Goal: Task Accomplishment & Management: Manage account settings

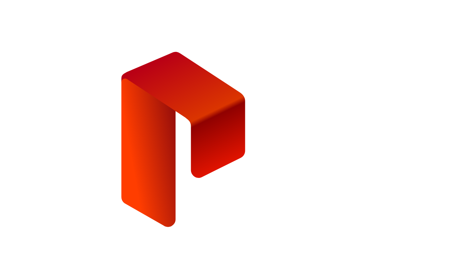
type input "**********"
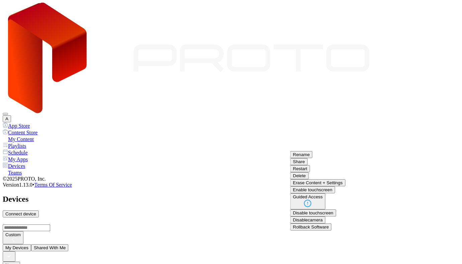
click at [310, 172] on button "Restart" at bounding box center [300, 168] width 20 height 7
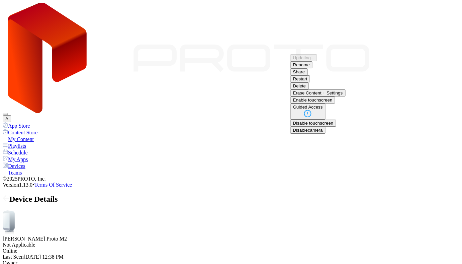
click at [361, 210] on div "ANDRII YAVORSKYI's Proto M2 Not Applicable Online Last Seen Aug 26, 2025 at 12:…" at bounding box center [231, 251] width 457 height 83
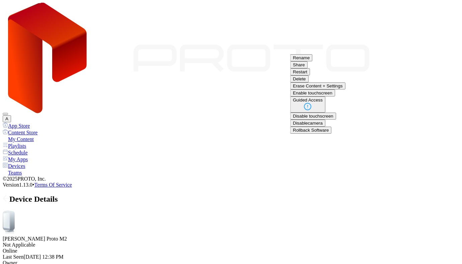
scroll to position [61, 0]
click at [332, 133] on button "Rollback Software" at bounding box center [310, 129] width 41 height 7
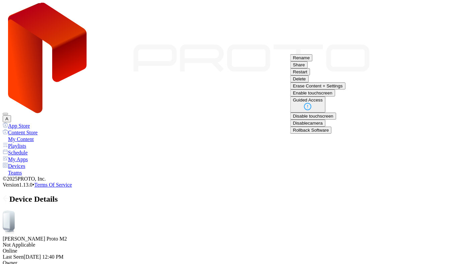
scroll to position [115, 0]
click at [332, 133] on button "Rollback Software" at bounding box center [310, 129] width 41 height 7
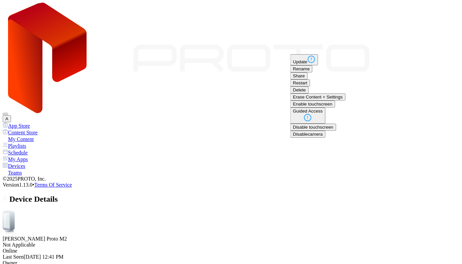
click at [309, 93] on button "Delete" at bounding box center [299, 89] width 18 height 7
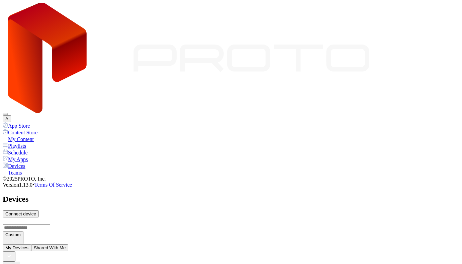
click at [36, 211] on div "Connect device" at bounding box center [20, 213] width 31 height 5
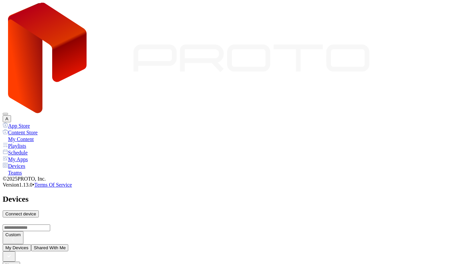
type input "*"
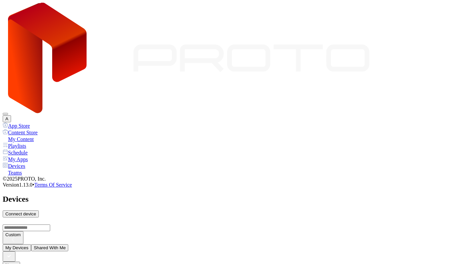
type input "*"
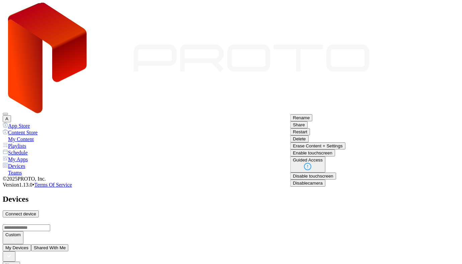
click at [310, 135] on button "Restart" at bounding box center [300, 131] width 20 height 7
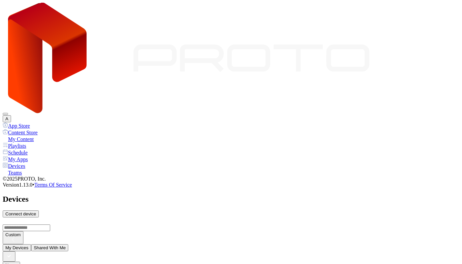
click at [32, 135] on div "My Content" at bounding box center [231, 138] width 457 height 7
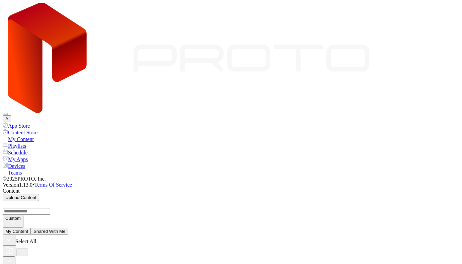
click at [15, 256] on button "button" at bounding box center [9, 261] width 13 height 10
click at [13, 257] on icon "button" at bounding box center [8, 260] width 7 height 7
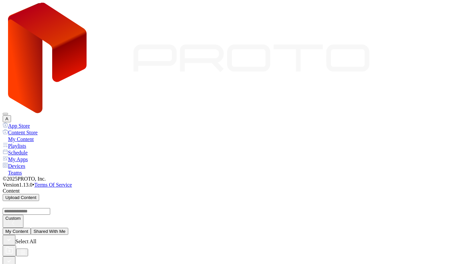
click at [23, 162] on div "Devices" at bounding box center [231, 165] width 457 height 7
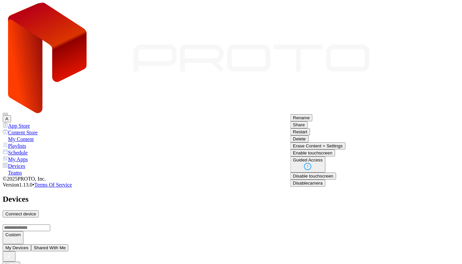
click at [310, 135] on button "Restart" at bounding box center [300, 131] width 20 height 7
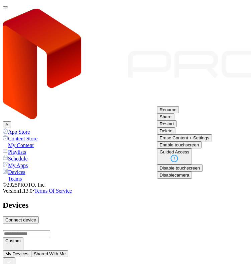
click at [177, 127] on button "Restart" at bounding box center [167, 123] width 20 height 7
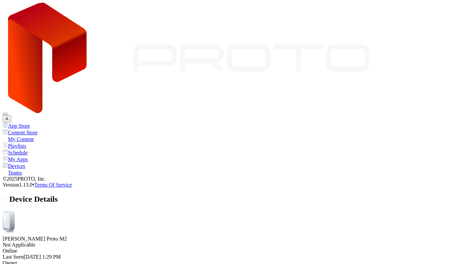
click at [43, 173] on button "Disabled" at bounding box center [31, 169] width 23 height 7
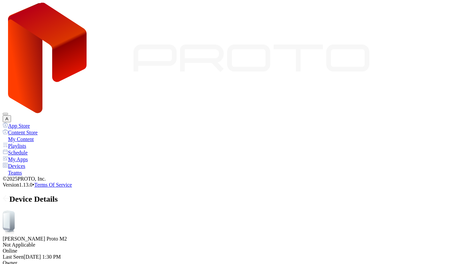
click at [24, 156] on div "My Apps" at bounding box center [231, 159] width 457 height 7
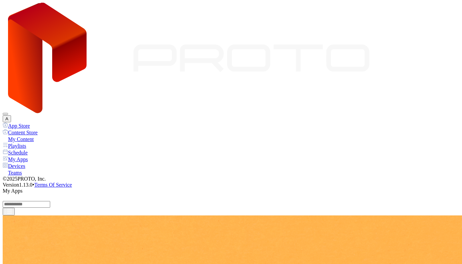
click at [31, 162] on div "Devices" at bounding box center [231, 165] width 457 height 7
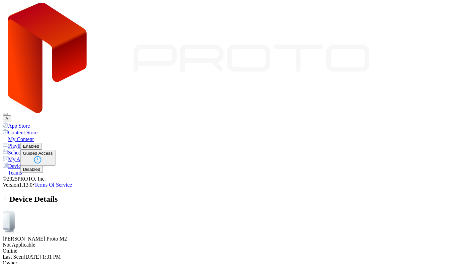
click at [56, 166] on button "Guided Access" at bounding box center [37, 158] width 35 height 16
click at [28, 135] on div "My Content" at bounding box center [231, 138] width 457 height 7
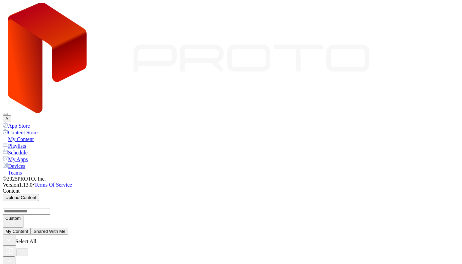
scroll to position [42, 0]
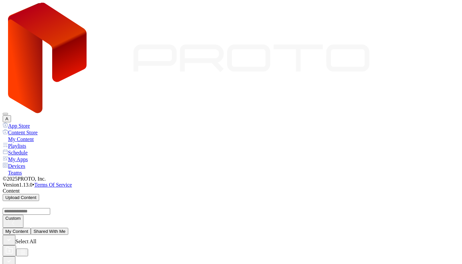
click at [24, 162] on div "Devices" at bounding box center [231, 165] width 457 height 7
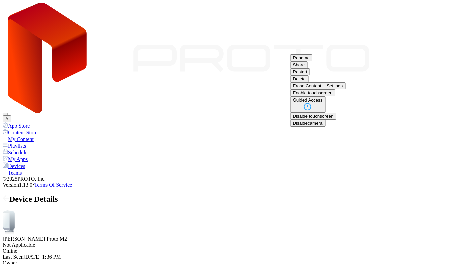
click at [310, 75] on button "Restart" at bounding box center [300, 71] width 20 height 7
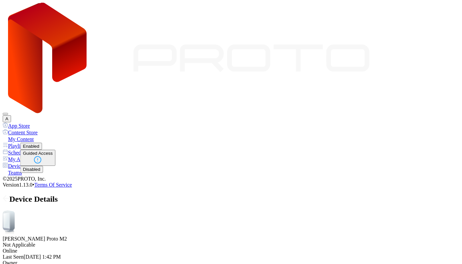
click at [43, 173] on button "Disabled" at bounding box center [31, 169] width 23 height 7
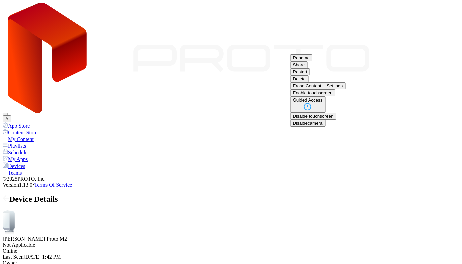
click at [310, 75] on button "Restart" at bounding box center [300, 71] width 20 height 7
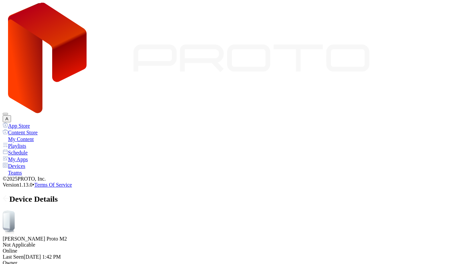
click at [42, 150] on button "Enabled" at bounding box center [31, 146] width 22 height 7
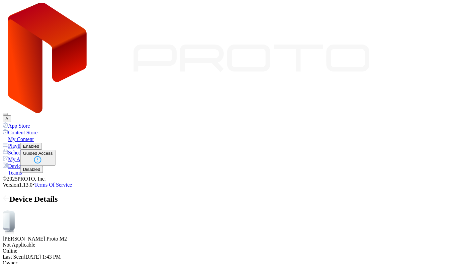
click at [43, 173] on button "Disabled" at bounding box center [31, 169] width 23 height 7
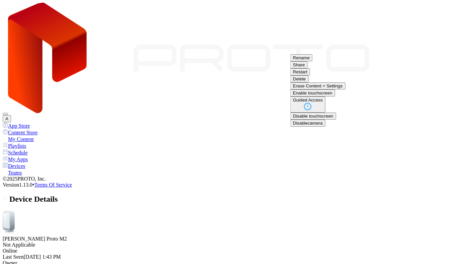
click at [310, 75] on button "Restart" at bounding box center [300, 71] width 20 height 7
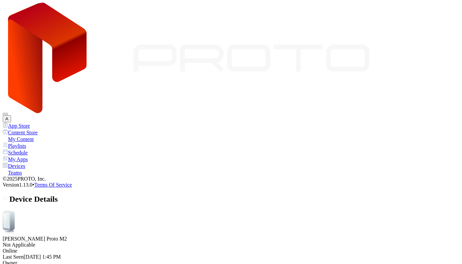
click at [39, 135] on div "My Content" at bounding box center [231, 138] width 457 height 7
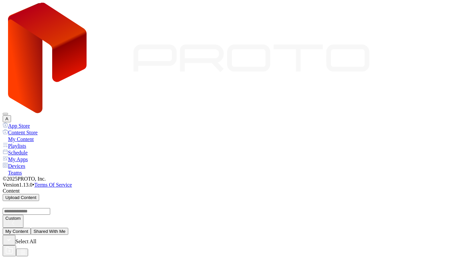
click at [43, 142] on div "Playlists" at bounding box center [231, 145] width 457 height 7
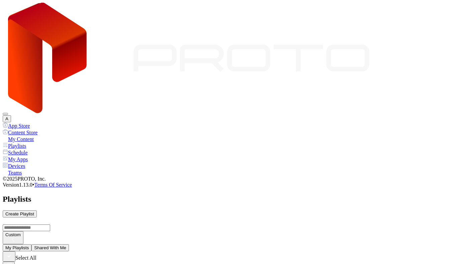
click at [35, 135] on div "My Content" at bounding box center [231, 138] width 457 height 7
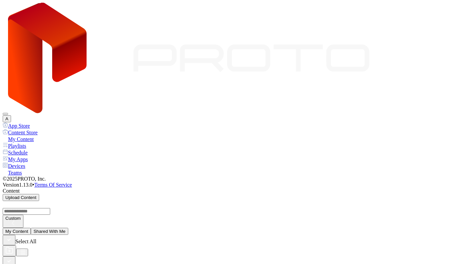
click at [20, 162] on div "Devices" at bounding box center [231, 165] width 457 height 7
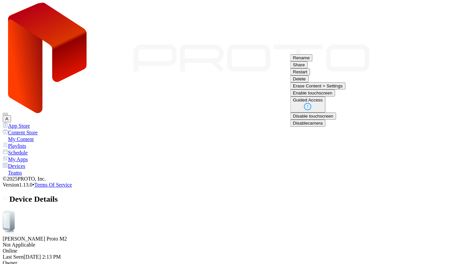
click at [309, 82] on button "Delete" at bounding box center [299, 78] width 18 height 7
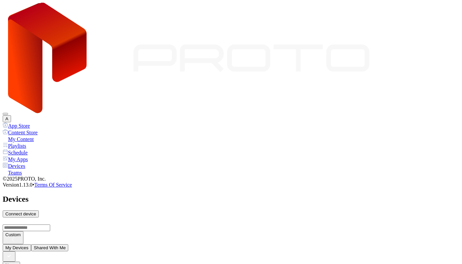
click at [36, 211] on div "Connect device" at bounding box center [20, 213] width 31 height 5
type input "*"
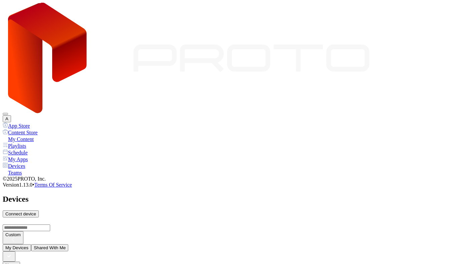
type input "*"
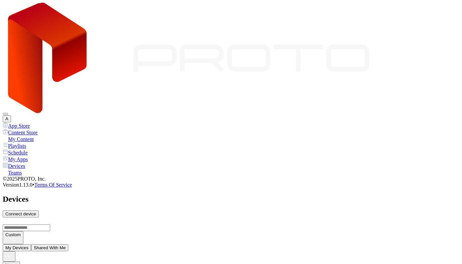
click at [32, 142] on div "Playlists" at bounding box center [231, 145] width 457 height 7
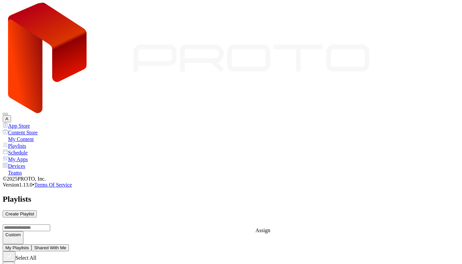
click at [25, 149] on div "Schedule" at bounding box center [231, 152] width 457 height 7
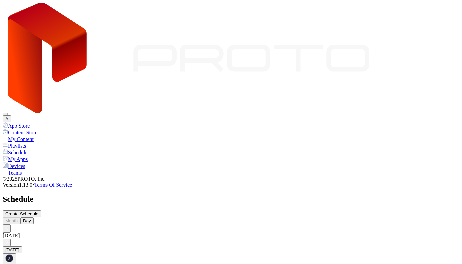
click at [38, 211] on div "Create Schedule" at bounding box center [21, 213] width 33 height 5
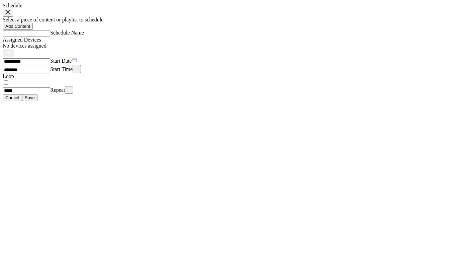
click at [30, 29] on div "Add Content" at bounding box center [17, 26] width 25 height 5
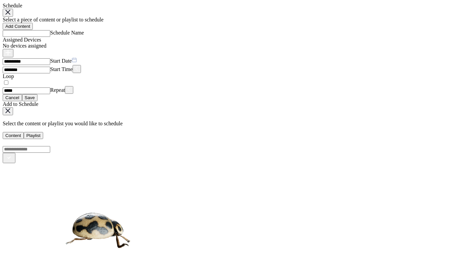
click at [43, 132] on button "Playlist" at bounding box center [33, 135] width 19 height 7
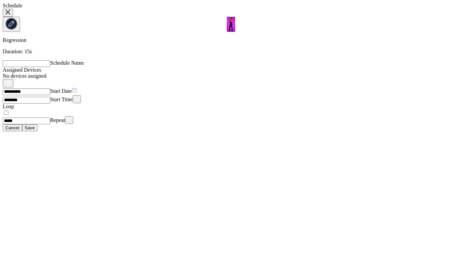
click at [50, 60] on input "Schedule Name" at bounding box center [27, 63] width 48 height 7
type input "***"
click at [11, 80] on div "button" at bounding box center [7, 83] width 5 height 6
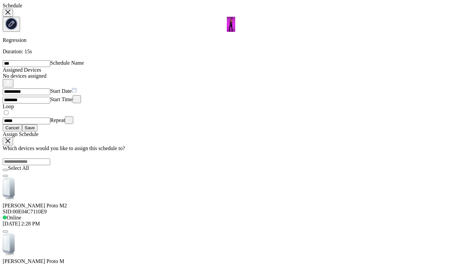
click at [102, 171] on div "ANDRII YAVORSKYI's Proto M2 SID: 00E04C7110E9 Online Aug 26, 2025 at 2:28 PM" at bounding box center [231, 199] width 457 height 56
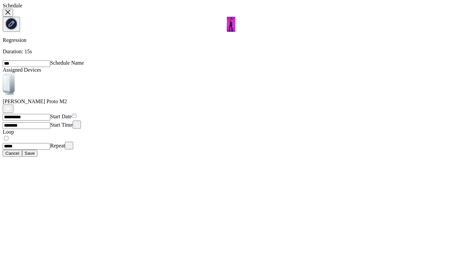
click at [35, 156] on div "Save" at bounding box center [30, 153] width 10 height 5
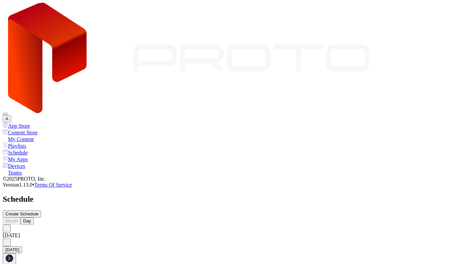
click at [34, 162] on div "Devices" at bounding box center [231, 165] width 457 height 7
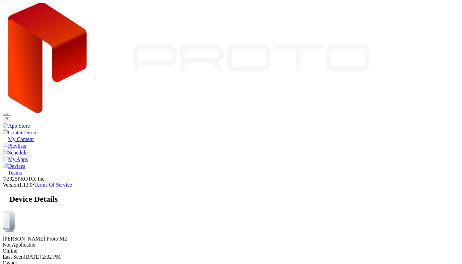
scroll to position [0, 0]
click at [18, 135] on div "My Content" at bounding box center [231, 138] width 457 height 7
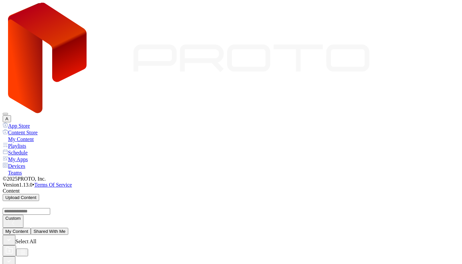
click at [50, 208] on input "search" at bounding box center [27, 211] width 48 height 7
type input "**"
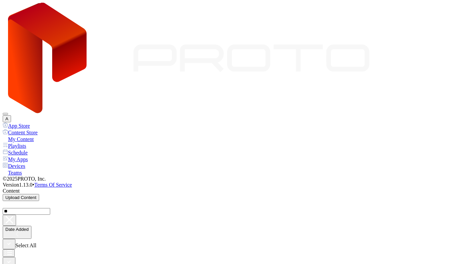
click at [30, 162] on div "Devices" at bounding box center [231, 165] width 457 height 7
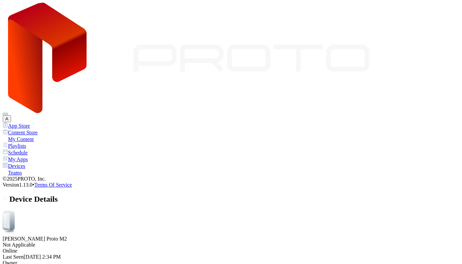
drag, startPoint x: 257, startPoint y: 224, endPoint x: 219, endPoint y: 225, distance: 37.5
drag, startPoint x: 219, startPoint y: 225, endPoint x: 166, endPoint y: 225, distance: 53.9
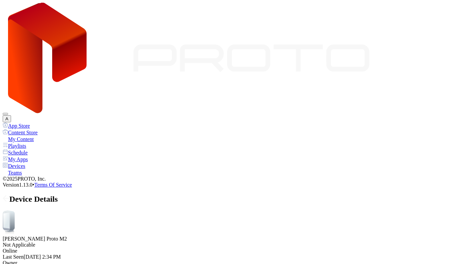
drag, startPoint x: 207, startPoint y: 224, endPoint x: 332, endPoint y: 222, distance: 125.5
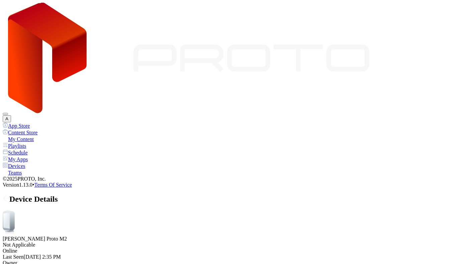
click at [29, 149] on div "Schedule" at bounding box center [231, 152] width 457 height 7
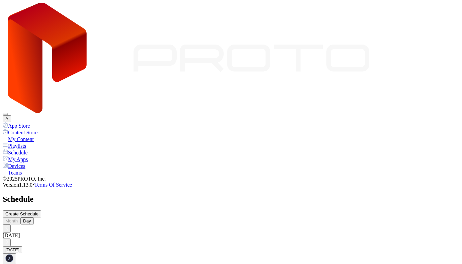
click at [38, 211] on div "Create Schedule" at bounding box center [21, 213] width 33 height 5
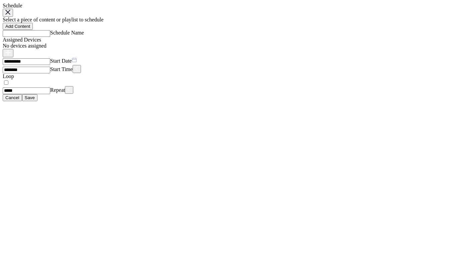
click at [81, 73] on button "******** Start Time" at bounding box center [77, 69] width 8 height 8
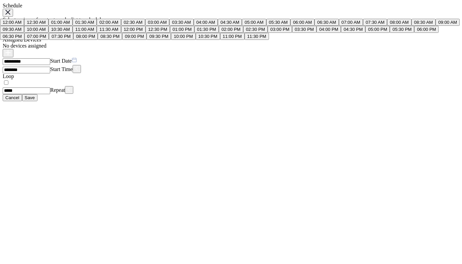
scroll to position [87, 0]
click at [193, 26] on button "03:30 AM" at bounding box center [181, 22] width 24 height 7
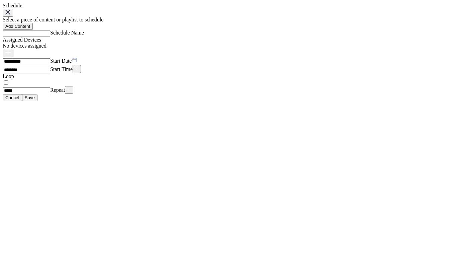
click at [50, 73] on input "********" at bounding box center [27, 70] width 48 height 7
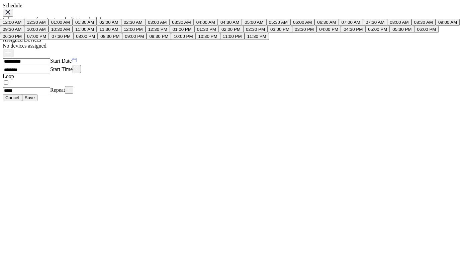
scroll to position [559, 0]
click at [292, 33] on button "03:30 PM" at bounding box center [304, 29] width 24 height 7
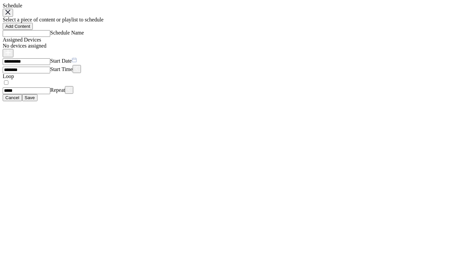
type input "********"
click at [30, 29] on div "Add Content" at bounding box center [17, 26] width 25 height 5
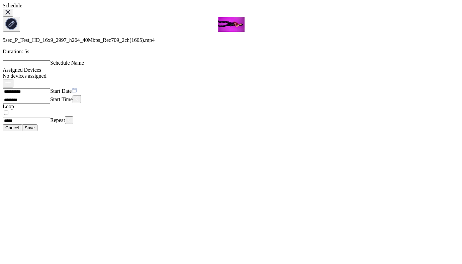
click at [50, 60] on input "Schedule Name" at bounding box center [27, 63] width 48 height 7
type input "****"
click at [366, 70] on div "**********" at bounding box center [231, 67] width 457 height 128
click at [11, 80] on div "button" at bounding box center [7, 83] width 5 height 6
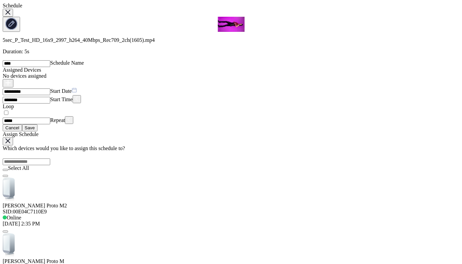
click at [15, 177] on icon at bounding box center [11, 187] width 7 height 20
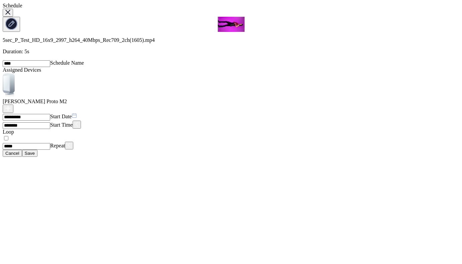
click at [35, 156] on div "Save" at bounding box center [30, 153] width 10 height 5
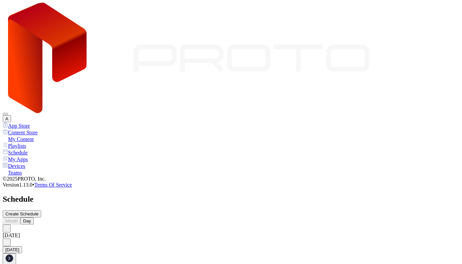
click at [34, 135] on div "My Content" at bounding box center [231, 138] width 457 height 7
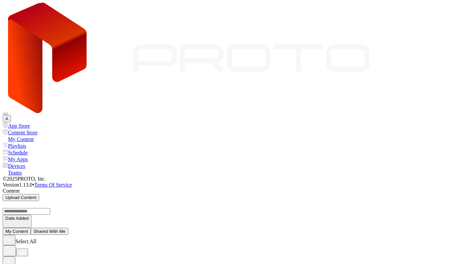
click at [30, 122] on div "App Store" at bounding box center [231, 125] width 457 height 7
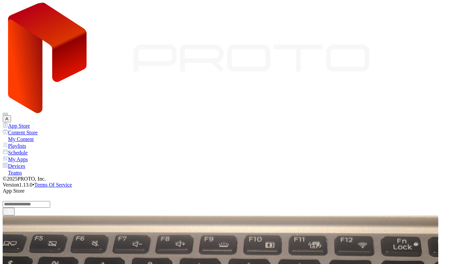
click at [30, 129] on div "Content Store" at bounding box center [231, 132] width 457 height 7
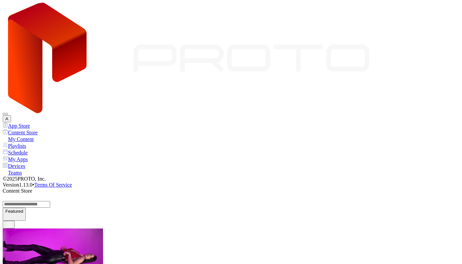
click at [48, 135] on div "My Content" at bounding box center [231, 138] width 457 height 7
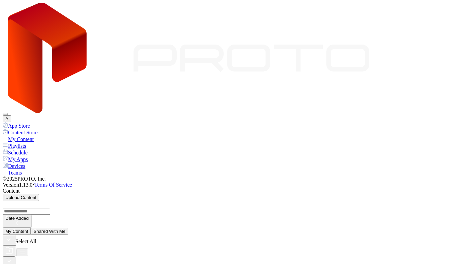
click at [13, 257] on icon "button" at bounding box center [8, 260] width 7 height 7
click at [23, 162] on div "Devices" at bounding box center [231, 165] width 457 height 7
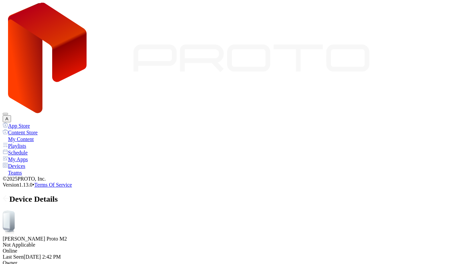
click at [11, 115] on button "A" at bounding box center [7, 118] width 8 height 7
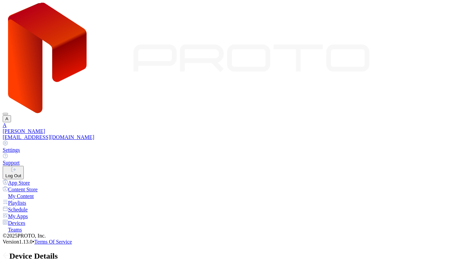
click at [24, 166] on button "Log Out" at bounding box center [13, 172] width 21 height 13
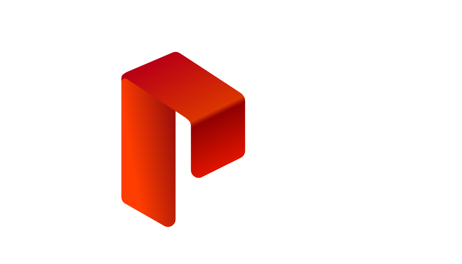
type input "**********"
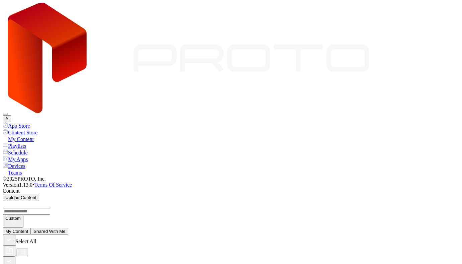
click at [11, 115] on button "A" at bounding box center [7, 118] width 8 height 7
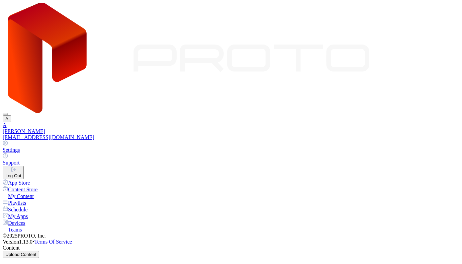
click at [21, 173] on div "Log Out" at bounding box center [13, 175] width 16 height 5
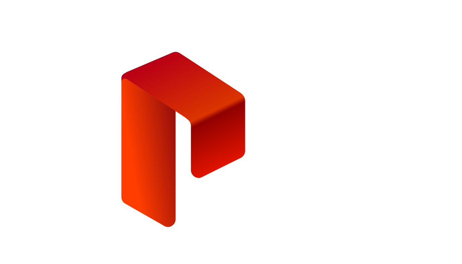
type input "*"
type input "**********"
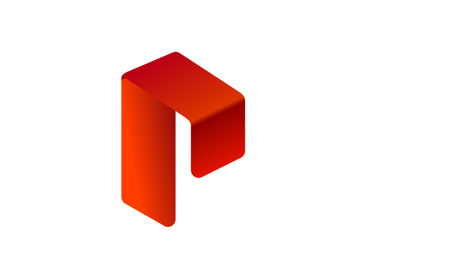
type input "**********"
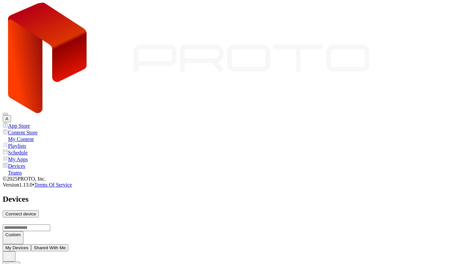
click at [31, 162] on div "Devices" at bounding box center [231, 165] width 457 height 7
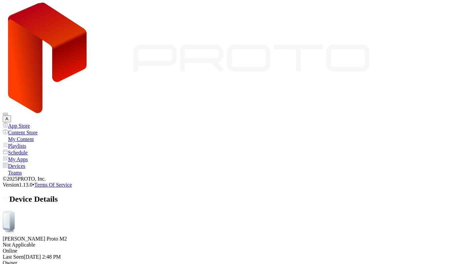
click at [28, 156] on div "My Apps" at bounding box center [231, 159] width 457 height 7
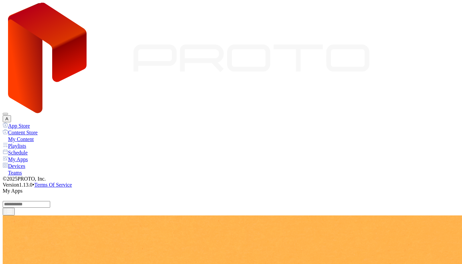
click at [25, 162] on div "Devices" at bounding box center [231, 165] width 457 height 7
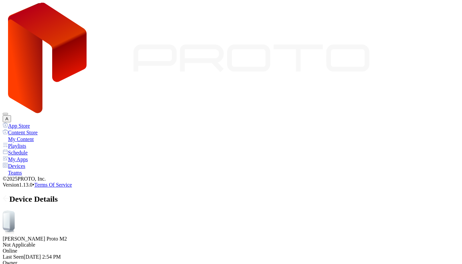
click at [37, 199] on button "Uninstall" at bounding box center [26, 202] width 22 height 7
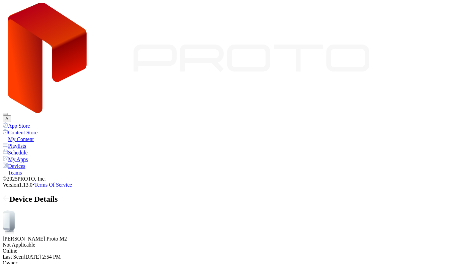
click at [45, 122] on div "App Store" at bounding box center [231, 125] width 457 height 7
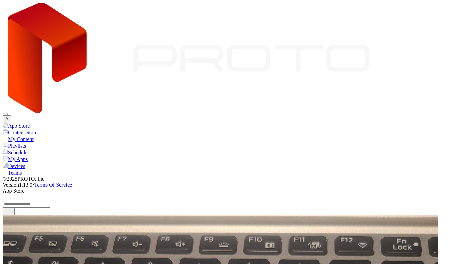
click at [21, 142] on div "Playlists" at bounding box center [231, 145] width 457 height 7
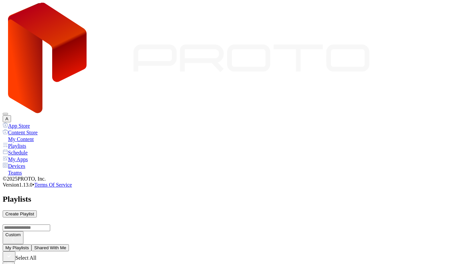
click at [31, 156] on div "My Apps" at bounding box center [231, 159] width 457 height 7
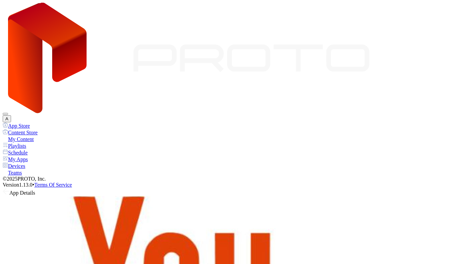
click at [92, 188] on div "App Details" at bounding box center [231, 192] width 457 height 8
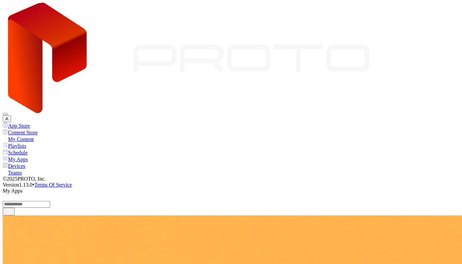
scroll to position [26, 0]
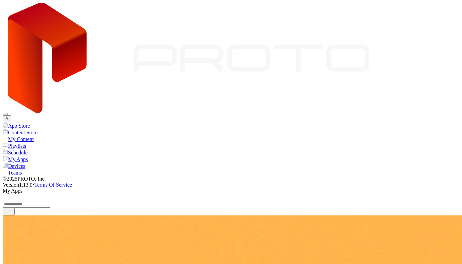
click at [29, 162] on div "Devices" at bounding box center [231, 165] width 457 height 7
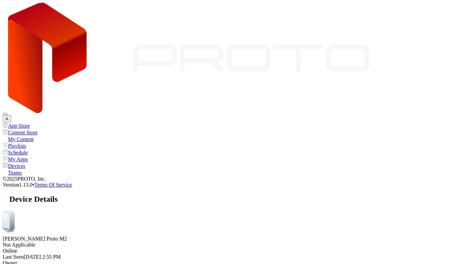
click at [36, 156] on div "My Apps" at bounding box center [231, 159] width 457 height 7
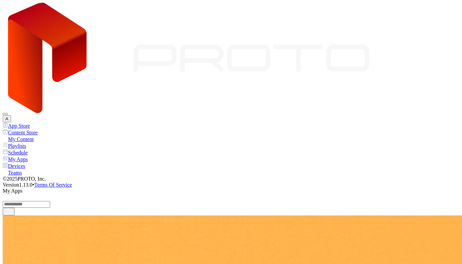
scroll to position [19, 0]
click at [27, 162] on div "Devices" at bounding box center [231, 165] width 457 height 7
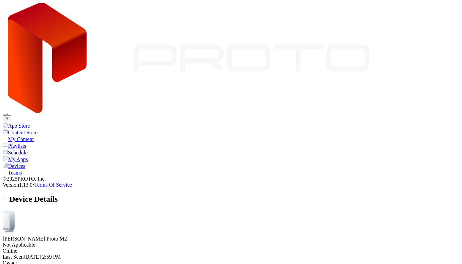
click at [111, 207] on button "Launch on Start" at bounding box center [92, 209] width 37 height 7
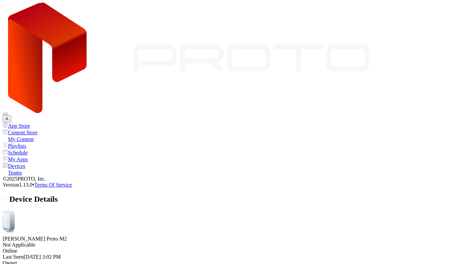
click at [105, 203] on button "Launch on Start" at bounding box center [83, 208] width 44 height 10
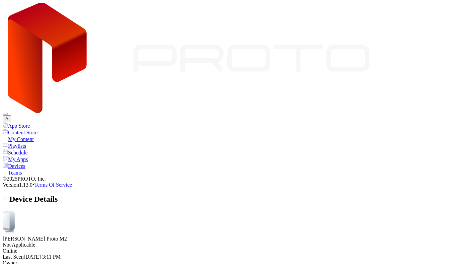
click at [22, 162] on div "Devices" at bounding box center [231, 165] width 457 height 7
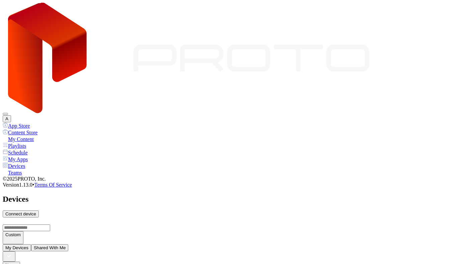
click at [36, 211] on div "Connect device" at bounding box center [20, 213] width 31 height 5
type input "*"
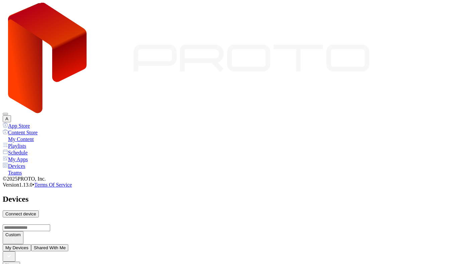
type input "*"
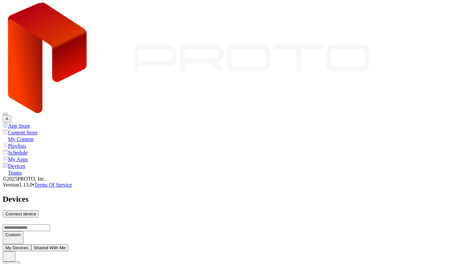
click at [25, 135] on div "My Content" at bounding box center [231, 138] width 457 height 7
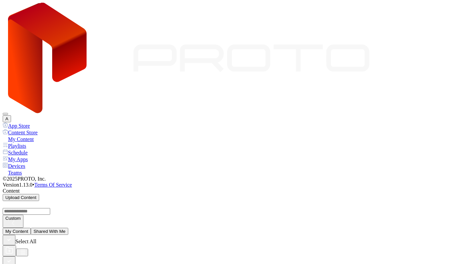
click at [43, 142] on div "Playlists" at bounding box center [231, 145] width 457 height 7
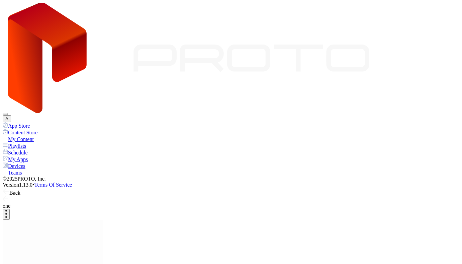
click at [9, 188] on icon at bounding box center [6, 191] width 7 height 7
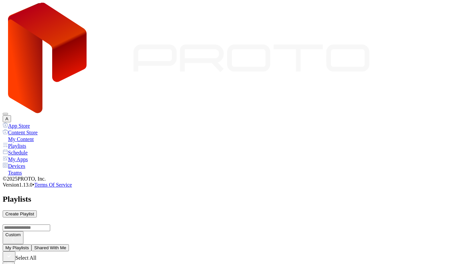
click at [27, 156] on div "My Apps" at bounding box center [231, 159] width 457 height 7
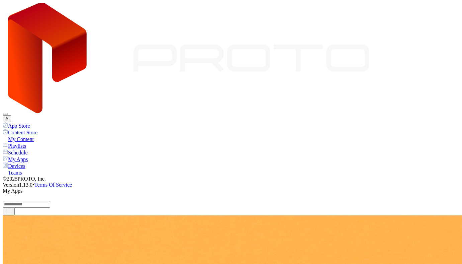
click at [29, 162] on div "Devices" at bounding box center [231, 165] width 457 height 7
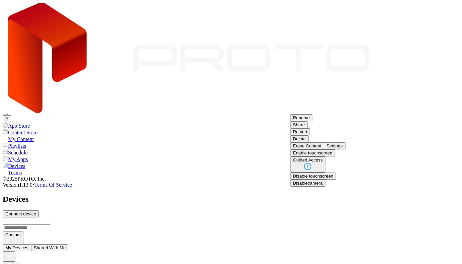
click at [346, 149] on button "Erase Content + Settings" at bounding box center [317, 145] width 55 height 7
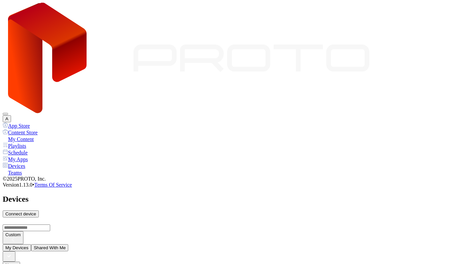
click at [36, 211] on div "Connect device" at bounding box center [20, 213] width 31 height 5
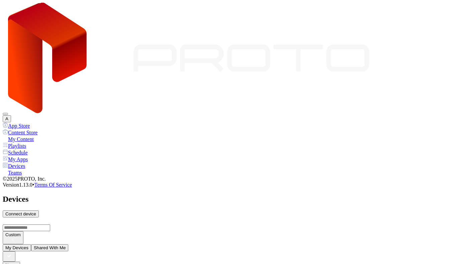
type input "*"
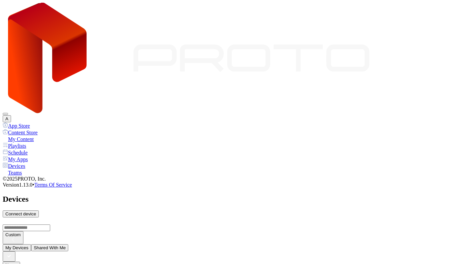
type input "*"
click at [36, 135] on div "My Content" at bounding box center [231, 138] width 457 height 7
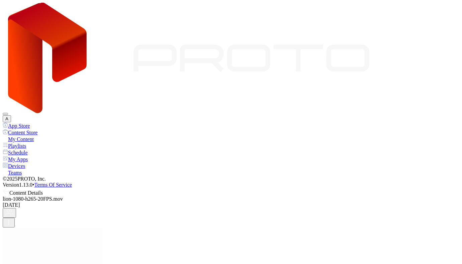
click at [9, 188] on icon at bounding box center [6, 191] width 7 height 7
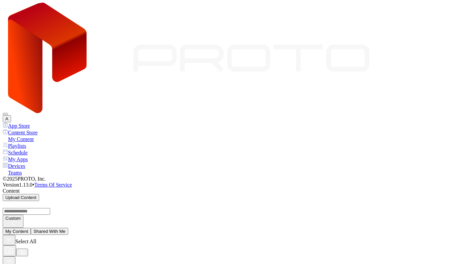
click at [22, 142] on div "Playlists" at bounding box center [231, 145] width 457 height 7
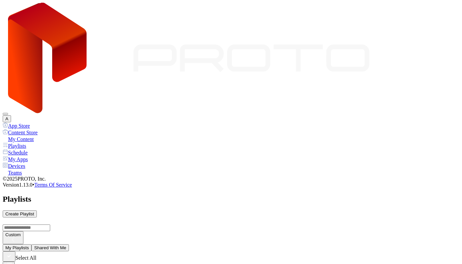
click at [32, 149] on div "Schedule" at bounding box center [231, 152] width 457 height 7
click at [38, 211] on div "Create Schedule" at bounding box center [21, 213] width 33 height 5
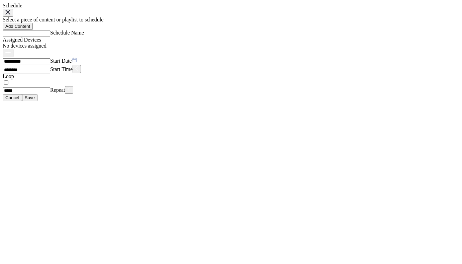
click at [236, 49] on div "No devices assigned" at bounding box center [231, 46] width 457 height 6
click at [11, 56] on div "button" at bounding box center [7, 53] width 5 height 6
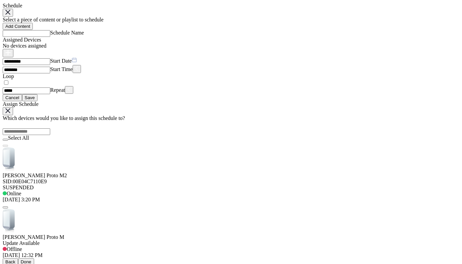
click at [10, 147] on icon at bounding box center [6, 157] width 7 height 20
click at [15, 147] on icon at bounding box center [9, 159] width 12 height 24
drag, startPoint x: 117, startPoint y: 119, endPoint x: 238, endPoint y: 198, distance: 145.0
click at [15, 147] on icon at bounding box center [9, 159] width 12 height 24
click at [8, 138] on button "button" at bounding box center [5, 139] width 5 height 2
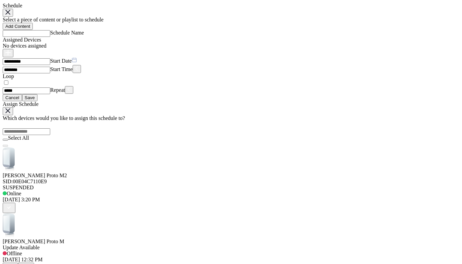
click at [15, 263] on div "Back" at bounding box center [10, 265] width 10 height 5
click at [31, 263] on div "Skip" at bounding box center [26, 265] width 11 height 5
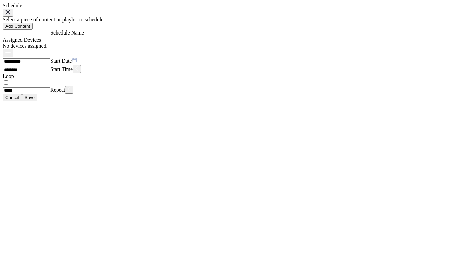
click at [351, 57] on div "Assigned Devices No devices assigned" at bounding box center [231, 47] width 457 height 20
click at [11, 55] on icon "button" at bounding box center [7, 52] width 5 height 5
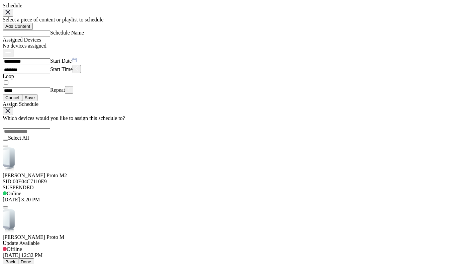
click at [8, 138] on button "button" at bounding box center [5, 139] width 5 height 2
click at [31, 263] on div "Done" at bounding box center [26, 265] width 11 height 5
click at [15, 263] on div "Ok" at bounding box center [10, 265] width 10 height 5
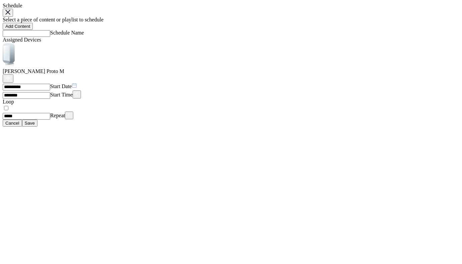
click at [10, 12] on icon "button" at bounding box center [7, 12] width 5 height 5
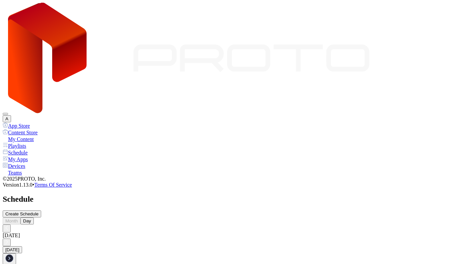
click at [28, 156] on div "My Apps" at bounding box center [231, 159] width 457 height 7
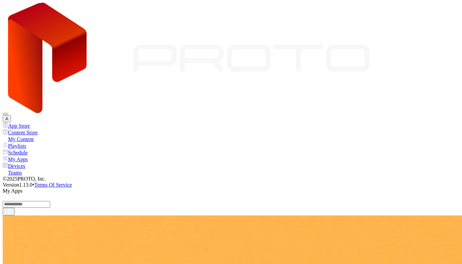
click at [20, 135] on div "My Content" at bounding box center [231, 138] width 457 height 7
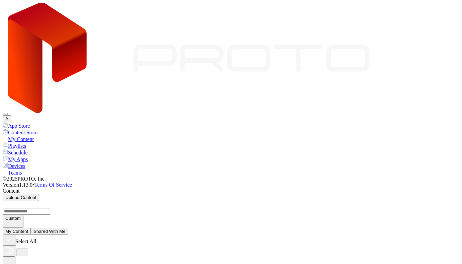
click at [37, 162] on div "Devices" at bounding box center [231, 165] width 457 height 7
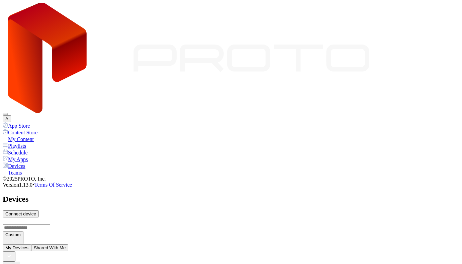
click at [25, 169] on div "App Store Content Store My Content Playlists Schedule My Apps Devices Teams © 2…" at bounding box center [231, 155] width 457 height 66
click at [25, 169] on div "Teams" at bounding box center [231, 172] width 457 height 7
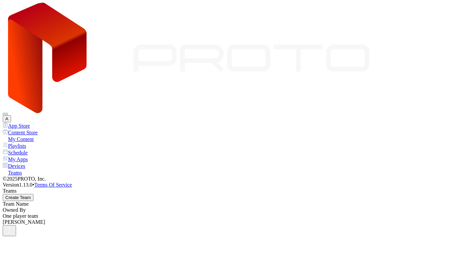
click at [170, 213] on div "One player team" at bounding box center [231, 216] width 457 height 6
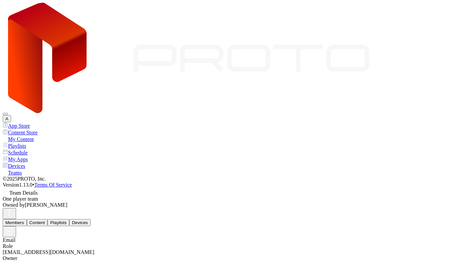
click at [13, 227] on icon "button" at bounding box center [9, 231] width 8 height 8
paste input
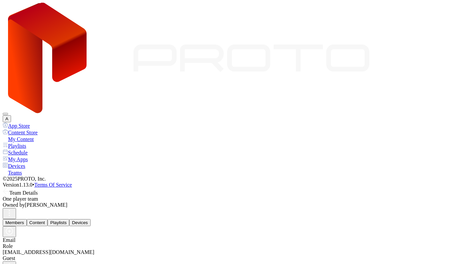
click at [90, 219] on button "Devices" at bounding box center [79, 222] width 21 height 7
click at [34, 262] on div "Share Devices" at bounding box center [19, 264] width 29 height 5
click at [90, 219] on button "Devices" at bounding box center [79, 222] width 21 height 7
click at [34, 262] on div "Share Devices" at bounding box center [19, 264] width 29 height 5
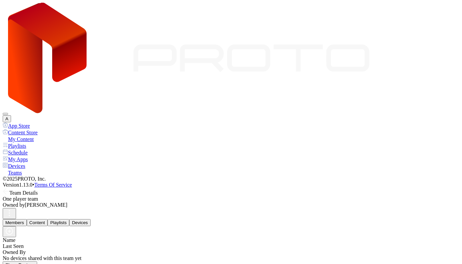
click at [19, 135] on div "My Content" at bounding box center [231, 138] width 457 height 7
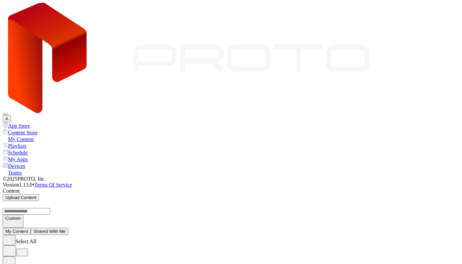
click at [38, 142] on div "Playlists" at bounding box center [231, 145] width 457 height 7
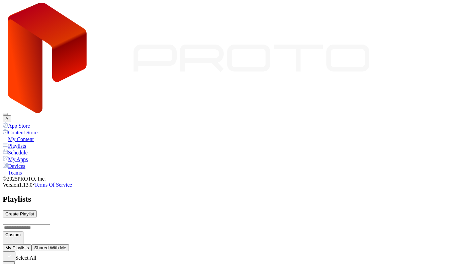
click at [32, 156] on div "My Apps" at bounding box center [231, 159] width 457 height 7
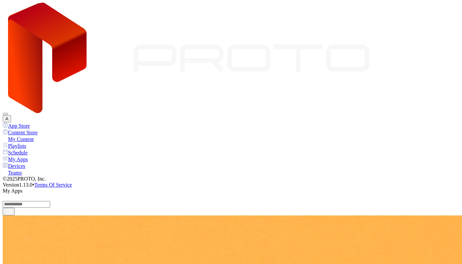
click at [11, 115] on button "A" at bounding box center [7, 118] width 8 height 7
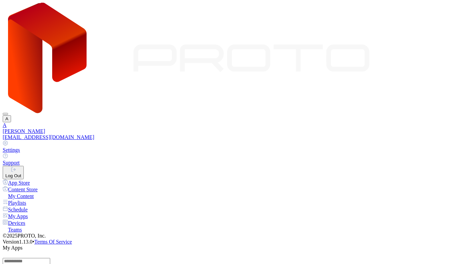
click at [24, 166] on button "Log Out" at bounding box center [13, 172] width 21 height 13
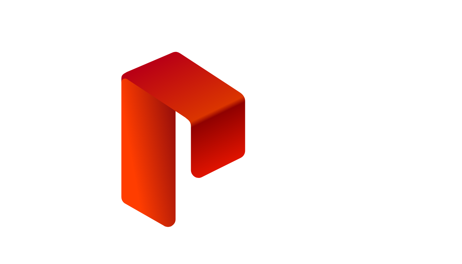
paste input "**"
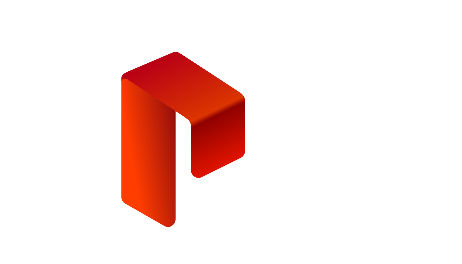
type input "**********"
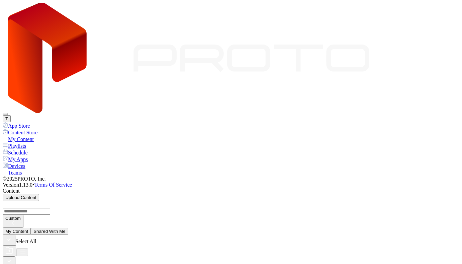
click at [33, 162] on div "Devices" at bounding box center [231, 165] width 457 height 7
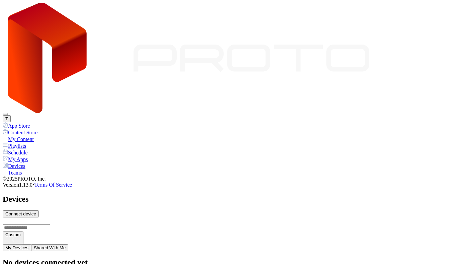
click at [69, 244] on button "Shared With Me" at bounding box center [49, 247] width 37 height 7
click at [34, 135] on div "My Content" at bounding box center [231, 138] width 457 height 7
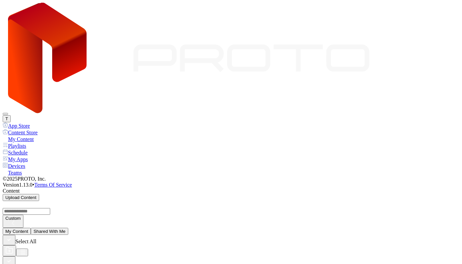
click at [68, 227] on button "Shared With Me" at bounding box center [49, 230] width 37 height 7
click at [27, 162] on div "Devices" at bounding box center [231, 165] width 457 height 7
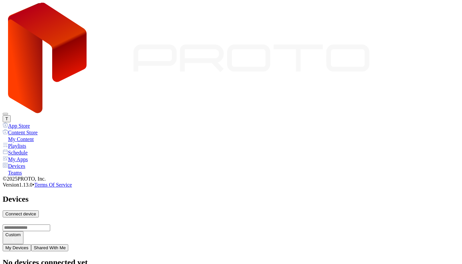
click at [69, 244] on button "Shared With Me" at bounding box center [49, 247] width 37 height 7
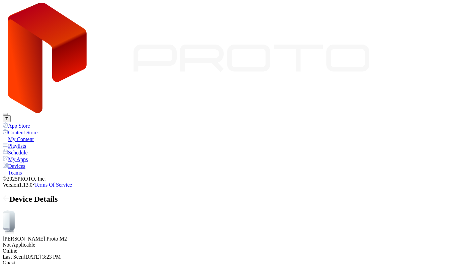
click at [37, 135] on div "My Content" at bounding box center [231, 138] width 457 height 7
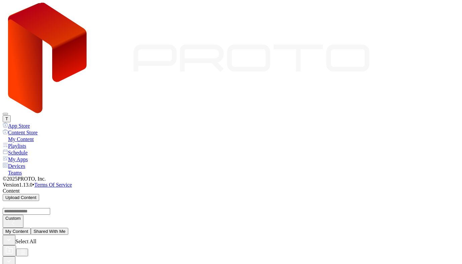
click at [40, 149] on div "Schedule" at bounding box center [231, 152] width 457 height 7
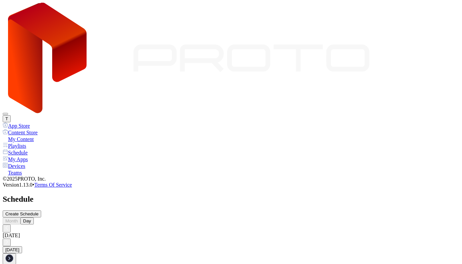
click at [38, 142] on div "Playlists" at bounding box center [231, 145] width 457 height 7
type input "***"
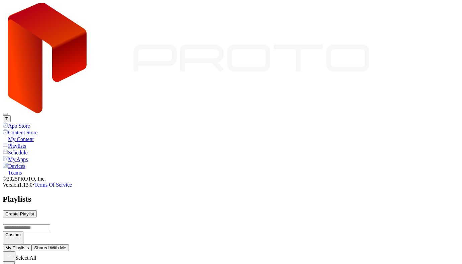
click at [39, 156] on div "My Apps" at bounding box center [231, 159] width 457 height 7
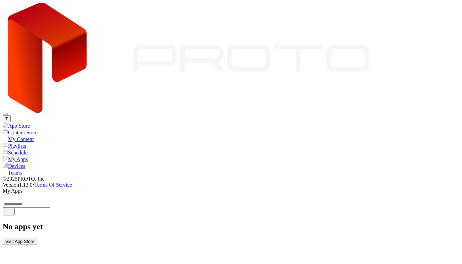
click at [34, 239] on div "Visit App Store" at bounding box center [19, 241] width 29 height 5
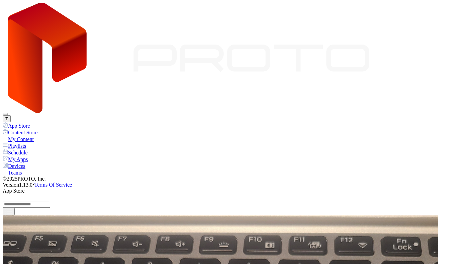
click at [27, 156] on div "My Apps" at bounding box center [231, 159] width 457 height 7
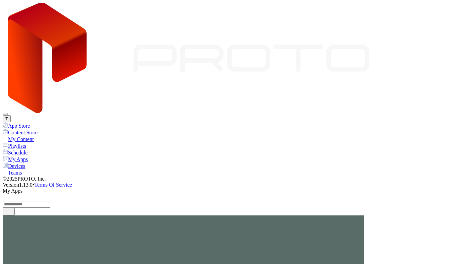
click at [35, 162] on div "Devices" at bounding box center [231, 165] width 457 height 7
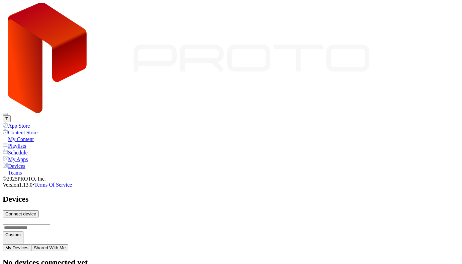
click at [69, 244] on button "Shared With Me" at bounding box center [49, 247] width 37 height 7
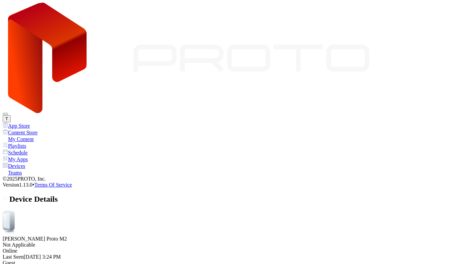
click at [26, 169] on div "Teams" at bounding box center [231, 172] width 457 height 7
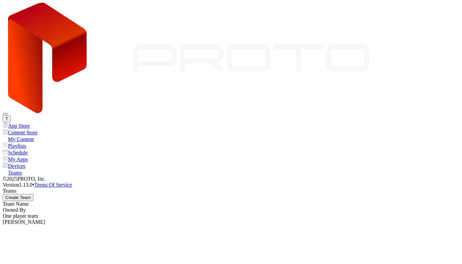
click at [320, 219] on div "[PERSON_NAME]" at bounding box center [231, 222] width 457 height 6
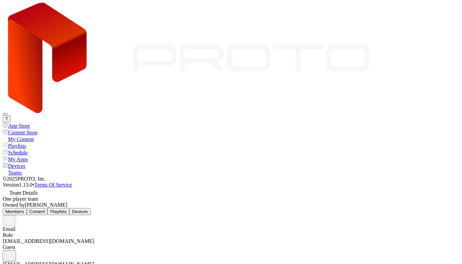
click at [13, 251] on icon "button" at bounding box center [9, 255] width 8 height 8
click at [345, 139] on button "Leave Team" at bounding box center [329, 135] width 29 height 7
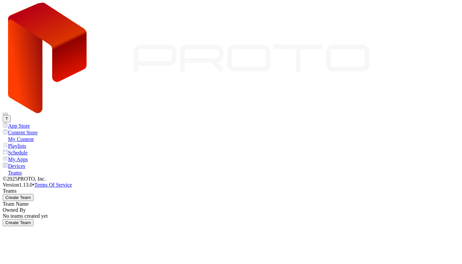
click at [11, 115] on button "T" at bounding box center [7, 118] width 8 height 7
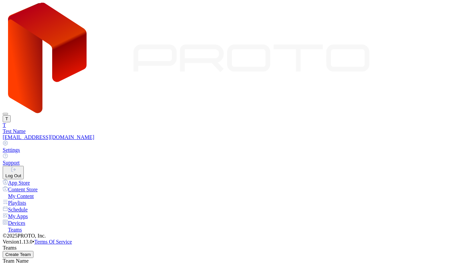
click at [24, 166] on button "Log Out" at bounding box center [13, 172] width 21 height 13
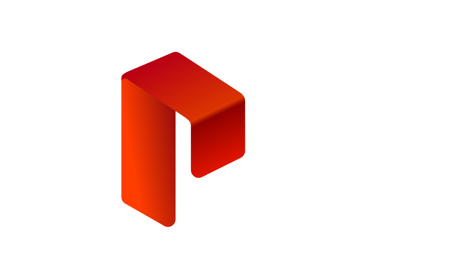
type input "**********"
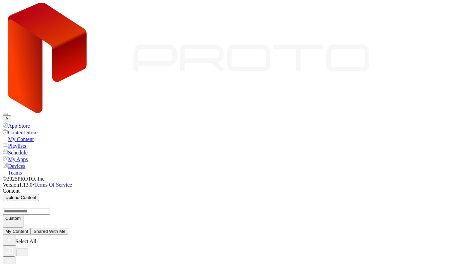
click at [20, 162] on div "Devices" at bounding box center [231, 165] width 457 height 7
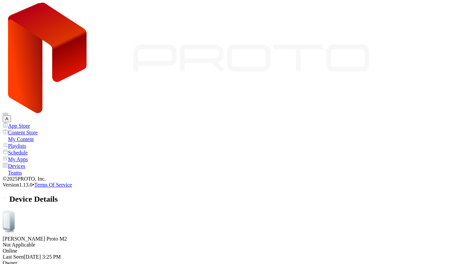
click at [29, 142] on div "Playlists" at bounding box center [231, 145] width 457 height 7
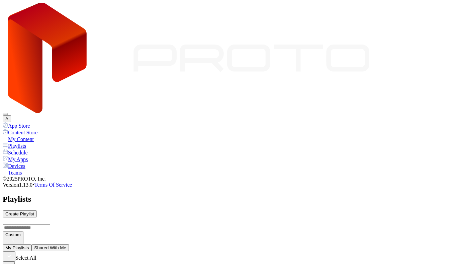
click at [28, 135] on div "My Content" at bounding box center [231, 138] width 457 height 7
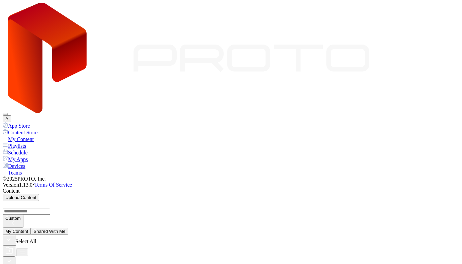
click at [438, 234] on div "Select All" at bounding box center [231, 244] width 457 height 21
click at [25, 249] on icon "button" at bounding box center [22, 251] width 7 height 5
click at [21, 215] on div "Custom" at bounding box center [12, 220] width 15 height 11
click at [316, 57] on button "Name" at bounding box center [307, 53] width 17 height 7
click at [17, 215] on div "Name" at bounding box center [11, 217] width 12 height 5
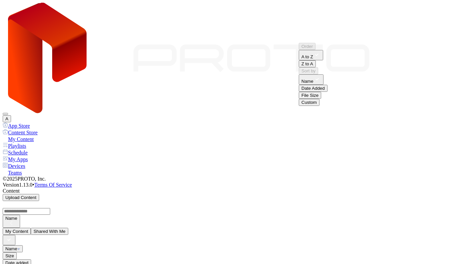
click at [316, 67] on button "Z to A" at bounding box center [307, 63] width 17 height 7
click at [17, 215] on div "Name" at bounding box center [11, 220] width 12 height 11
click at [327, 92] on button "Date Added" at bounding box center [313, 88] width 29 height 7
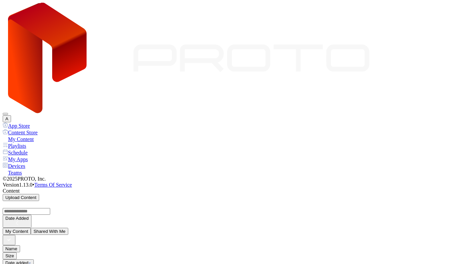
click at [29, 215] on div "Date Added" at bounding box center [16, 217] width 23 height 5
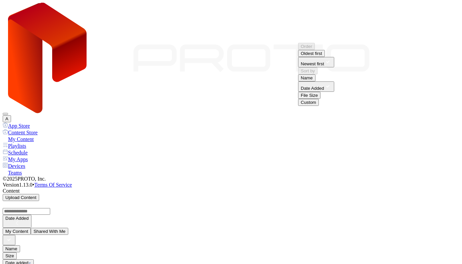
click at [325, 57] on button "Oldest first" at bounding box center [311, 53] width 27 height 7
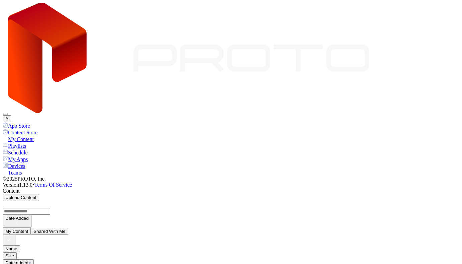
click at [29, 215] on div "Date Added" at bounding box center [16, 217] width 23 height 5
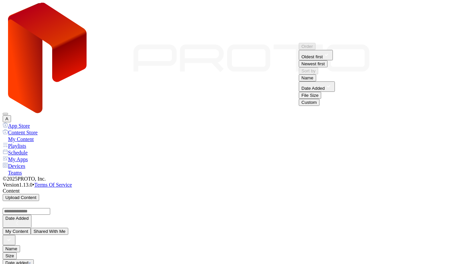
click at [327, 67] on button "Newest first" at bounding box center [313, 63] width 29 height 7
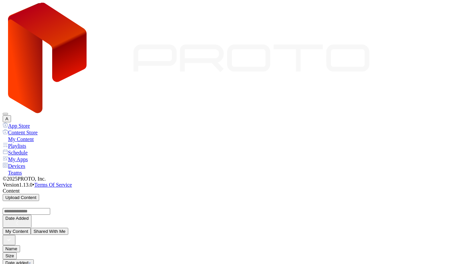
click at [29, 215] on div "Date Added" at bounding box center [16, 217] width 23 height 5
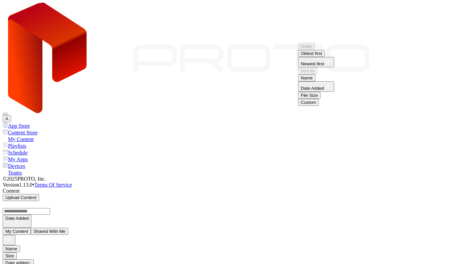
click at [315, 81] on button "Name" at bounding box center [306, 77] width 17 height 7
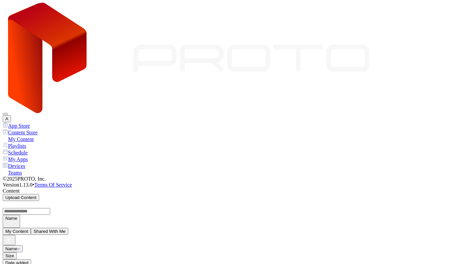
click at [17, 215] on div "Name" at bounding box center [11, 217] width 12 height 5
click at [321, 99] on button "File Size" at bounding box center [310, 95] width 22 height 7
click at [22, 215] on div "File Size" at bounding box center [13, 217] width 17 height 5
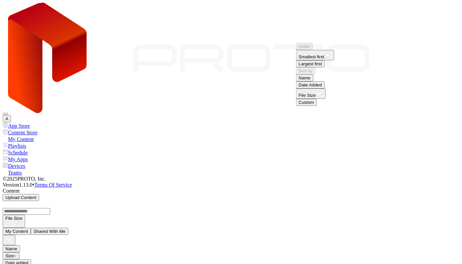
click at [325, 67] on button "Largest first" at bounding box center [310, 63] width 29 height 7
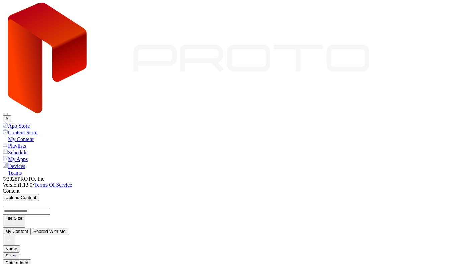
click at [22, 215] on div "File Size" at bounding box center [13, 217] width 17 height 5
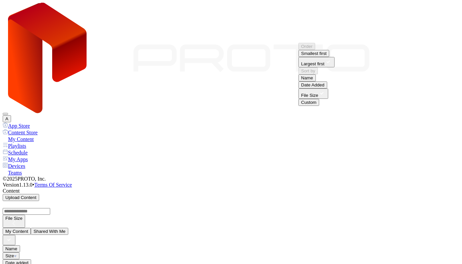
click at [329, 57] on button "Smallest first" at bounding box center [313, 53] width 31 height 7
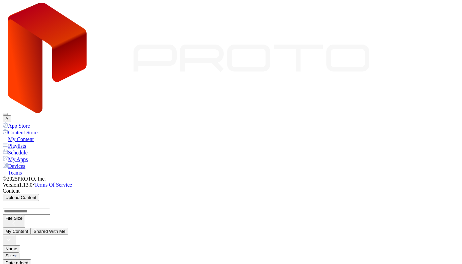
click at [30, 142] on div "Playlists" at bounding box center [231, 145] width 457 height 7
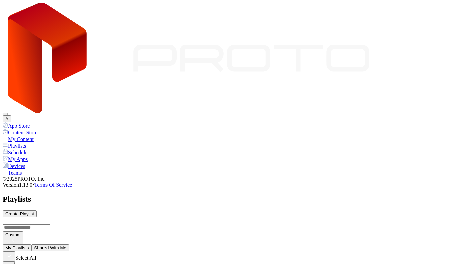
click at [12, 263] on icon "button" at bounding box center [9, 265] width 4 height 0
click at [21, 232] on div "Custom" at bounding box center [12, 237] width 15 height 11
click at [316, 57] on button "Name" at bounding box center [307, 53] width 17 height 7
click at [17, 232] on div "Name" at bounding box center [11, 234] width 12 height 5
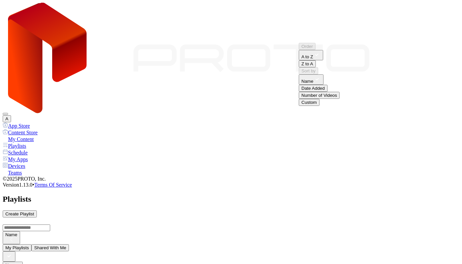
click at [316, 67] on button "Z to A" at bounding box center [307, 63] width 17 height 7
click at [17, 232] on div "Name" at bounding box center [11, 234] width 12 height 5
click at [327, 92] on button "Date Added" at bounding box center [313, 88] width 29 height 7
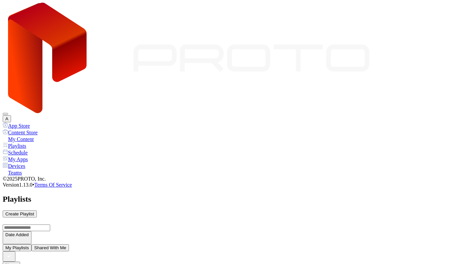
click at [29, 232] on div "Date Added" at bounding box center [16, 234] width 23 height 5
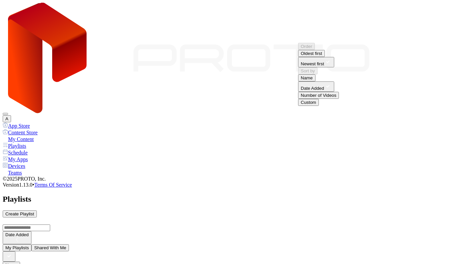
click at [325, 57] on button "Oldest first" at bounding box center [311, 53] width 27 height 7
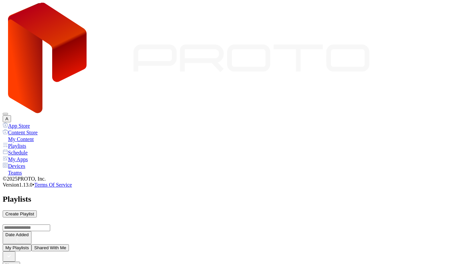
click at [29, 232] on div "Date Added" at bounding box center [16, 237] width 23 height 11
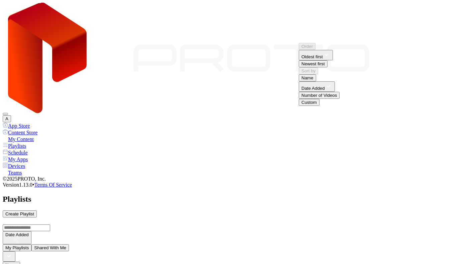
click at [340, 99] on button "Number of Videos" at bounding box center [319, 95] width 41 height 7
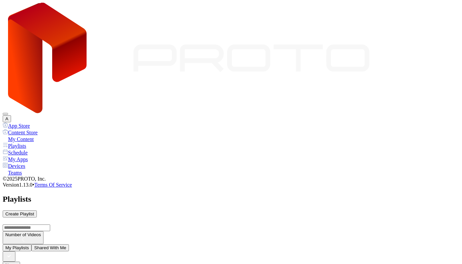
click at [41, 232] on div "Number of Videos" at bounding box center [22, 234] width 35 height 5
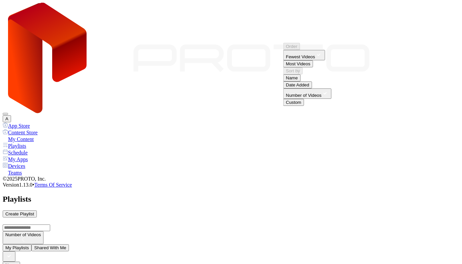
click at [313, 67] on button "Most Videos" at bounding box center [298, 63] width 30 height 7
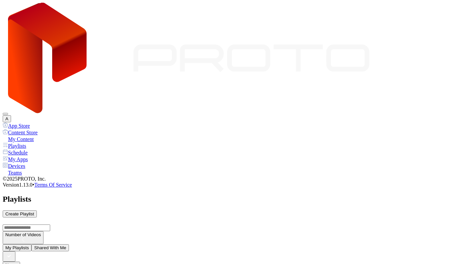
click at [27, 156] on div "My Apps" at bounding box center [231, 159] width 457 height 7
